Goal: Task Accomplishment & Management: Complete application form

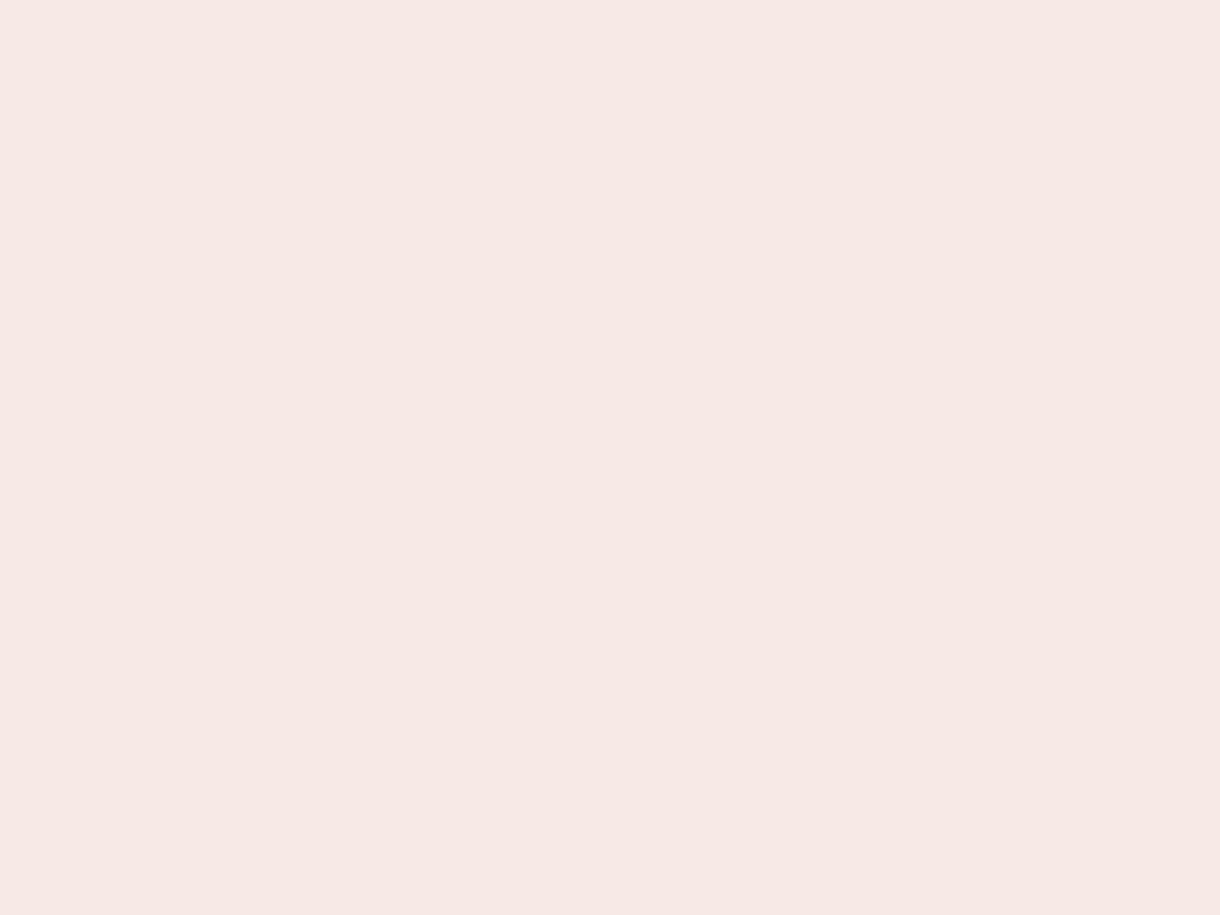
click at [610, 458] on nb-app "Almost there Thank you for registering for Newbook. Your account is under revie…" at bounding box center [610, 457] width 1220 height 915
click at [610, 0] on nb-app "Almost there Thank you for registering for Newbook. Your account is under revie…" at bounding box center [610, 457] width 1220 height 915
click at [652, 0] on nb-app "Almost there Thank you for registering for Newbook. Your account is under revie…" at bounding box center [610, 457] width 1220 height 915
click at [610, 458] on nb-app "Almost there Thank you for registering for Newbook. Your account is under revie…" at bounding box center [610, 457] width 1220 height 915
click at [610, 0] on nb-app "Almost there Thank you for registering for Newbook. Your account is under revie…" at bounding box center [610, 457] width 1220 height 915
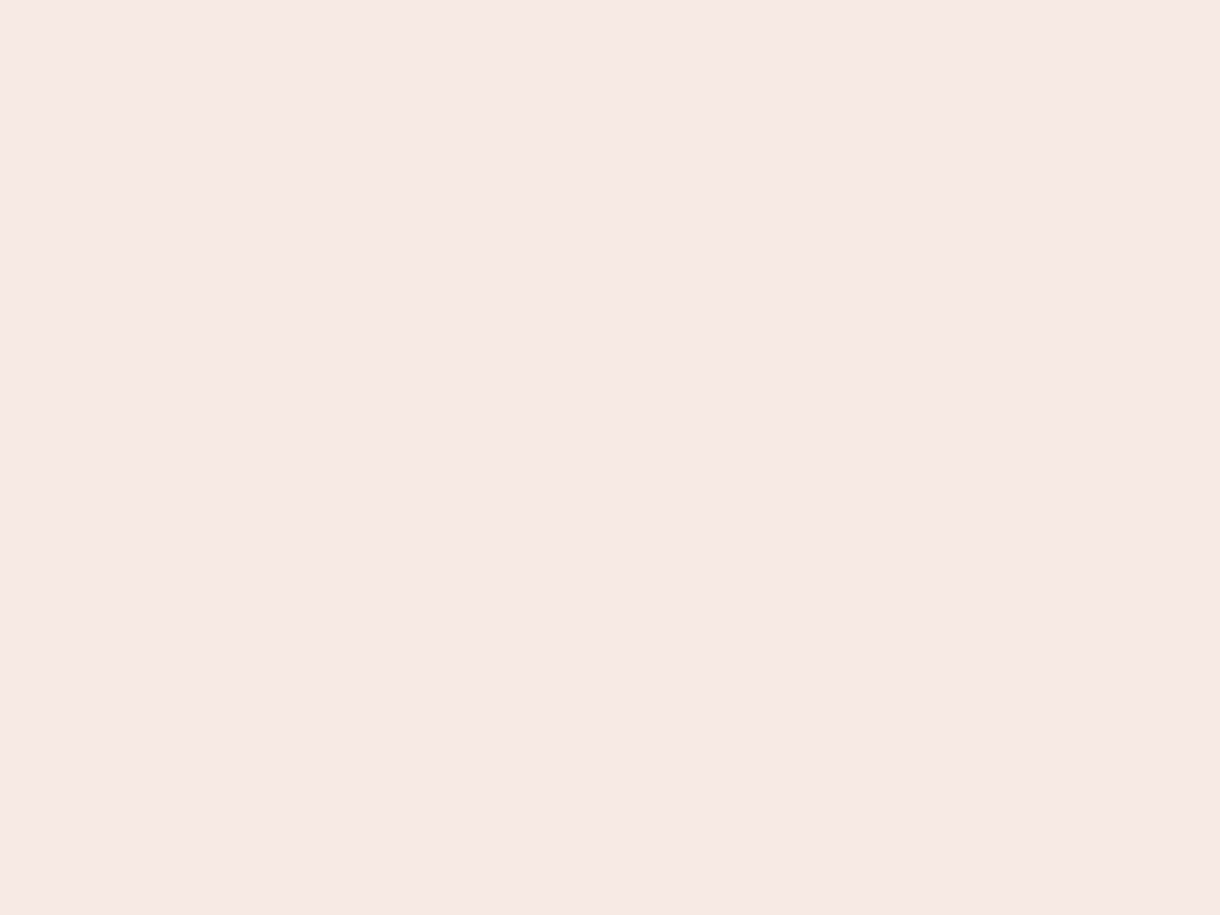
click at [426, 0] on nb-app "Almost there Thank you for registering for Newbook. Your account is under revie…" at bounding box center [610, 457] width 1220 height 915
click at [610, 458] on nb-app "Almost there Thank you for registering for Newbook. Your account is under revie…" at bounding box center [610, 457] width 1220 height 915
click at [610, 0] on nb-app "Almost there Thank you for registering for Newbook. Your account is under revie…" at bounding box center [610, 457] width 1220 height 915
click at [426, 0] on nb-app "Almost there Thank you for registering for Newbook. Your account is under revie…" at bounding box center [610, 457] width 1220 height 915
click at [610, 458] on nb-app "Almost there Thank you for registering for Newbook. Your account is under revie…" at bounding box center [610, 457] width 1220 height 915
